Goal: Navigation & Orientation: Find specific page/section

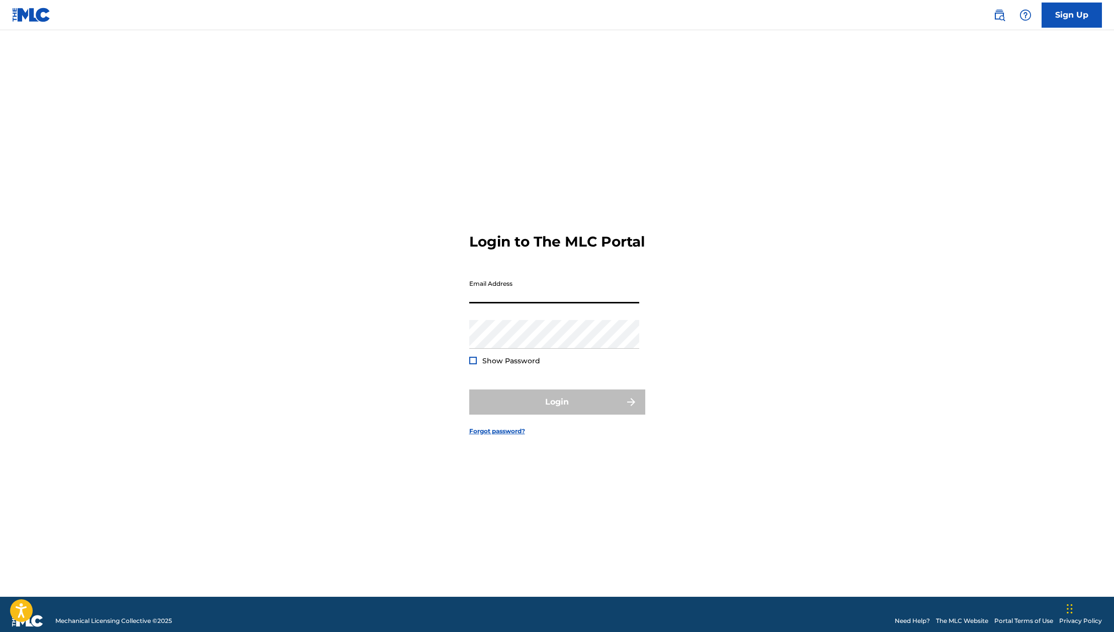
click at [521, 299] on input "Email Address" at bounding box center [554, 289] width 170 height 29
click at [585, 301] on input "[PERSON_NAME].[PERSON_NAME]@exploration.iio" at bounding box center [554, 289] width 170 height 29
type input "[PERSON_NAME][EMAIL_ADDRESS][PERSON_NAME][DOMAIN_NAME]"
click at [500, 414] on button "Login" at bounding box center [557, 401] width 176 height 25
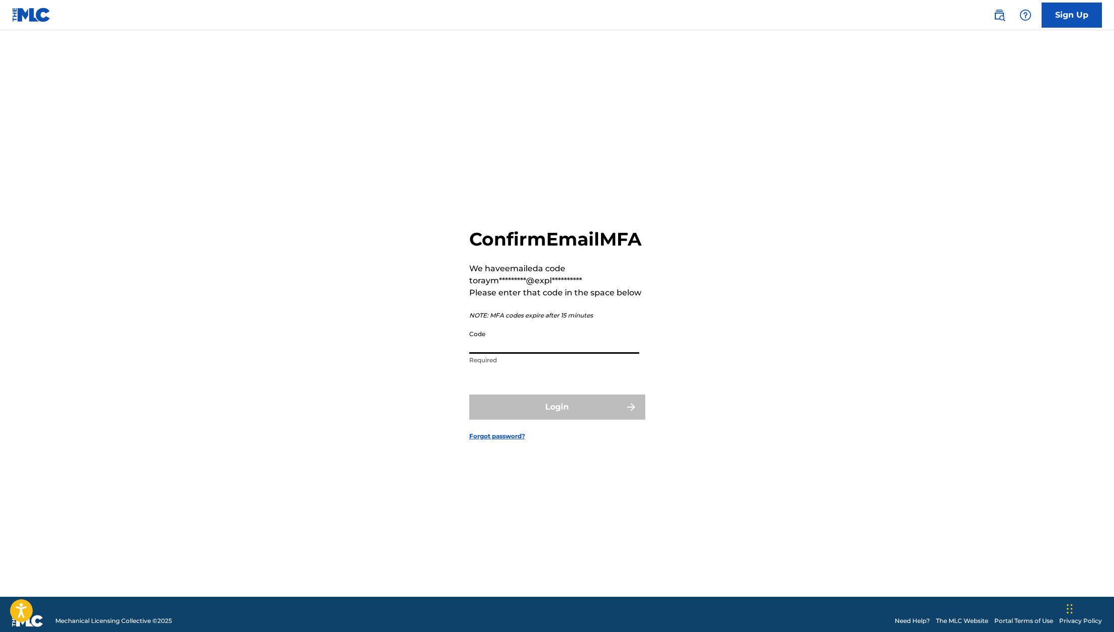
drag, startPoint x: 479, startPoint y: 352, endPoint x: 486, endPoint y: 353, distance: 7.1
click at [480, 352] on input "Code" at bounding box center [554, 339] width 170 height 29
paste input "200446"
type input "200446"
click at [578, 419] on button "Login" at bounding box center [557, 406] width 176 height 25
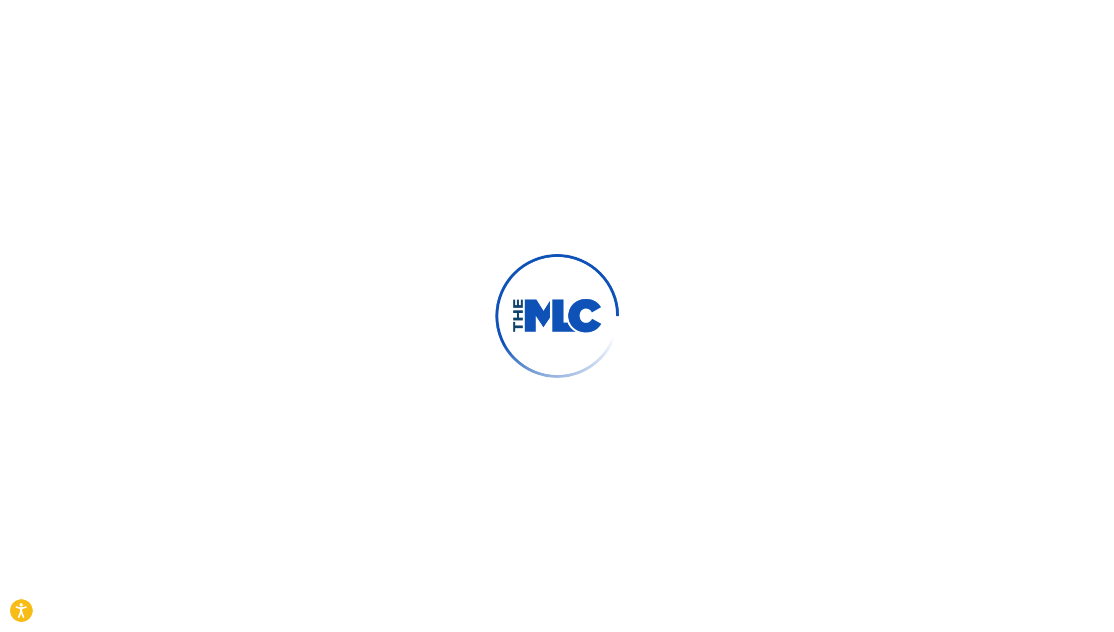
scroll to position [13, 0]
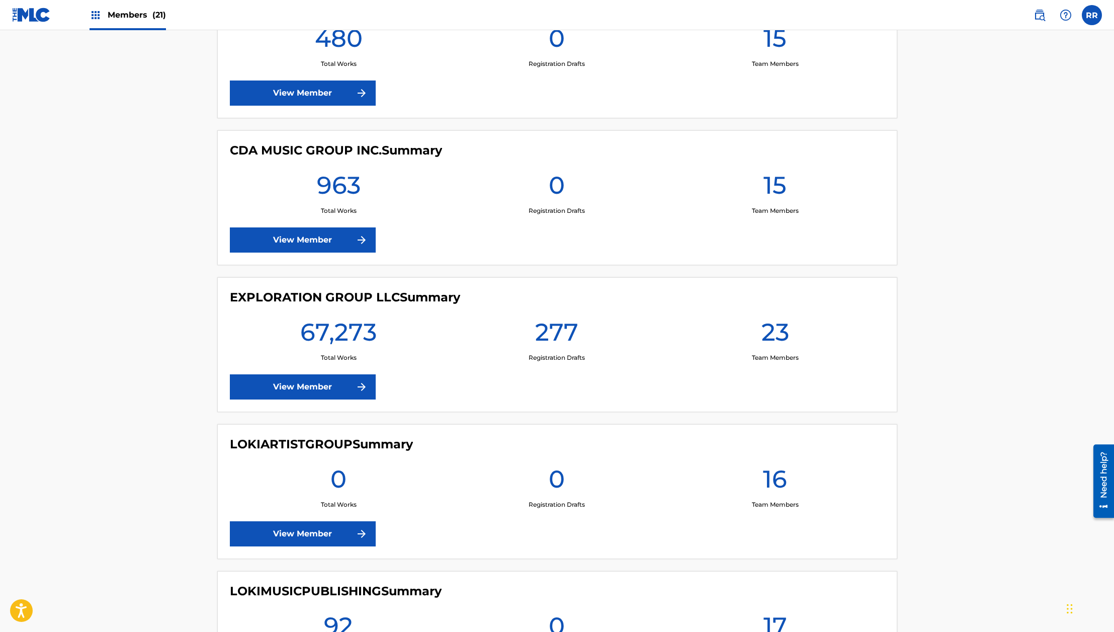
scroll to position [1336, 0]
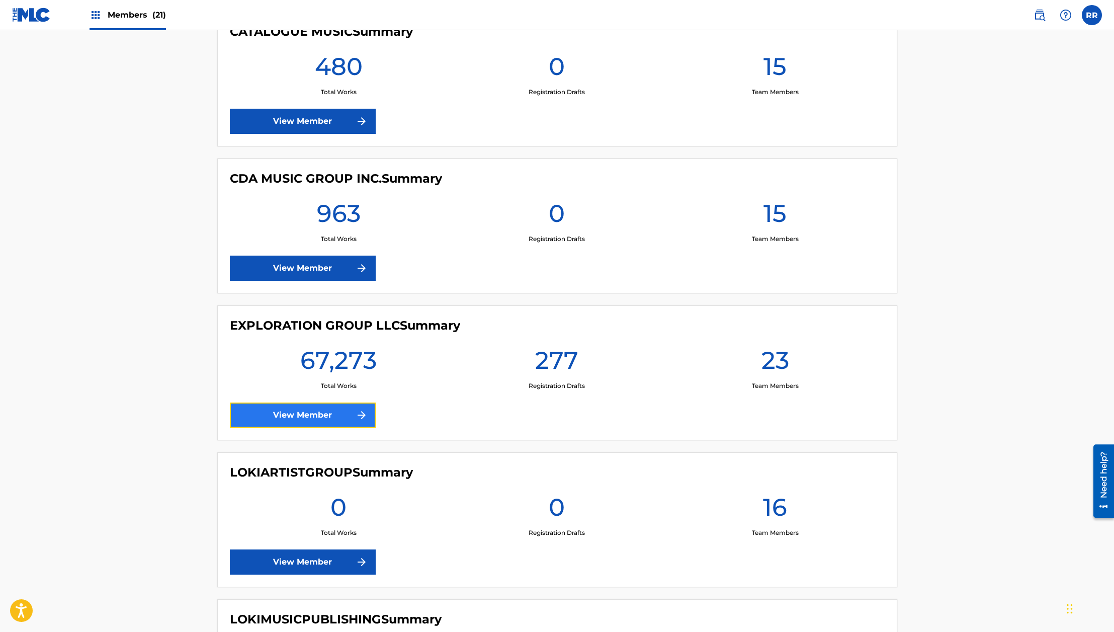
click at [292, 416] on link "View Member" at bounding box center [303, 414] width 146 height 25
